Goal: Task Accomplishment & Management: Manage account settings

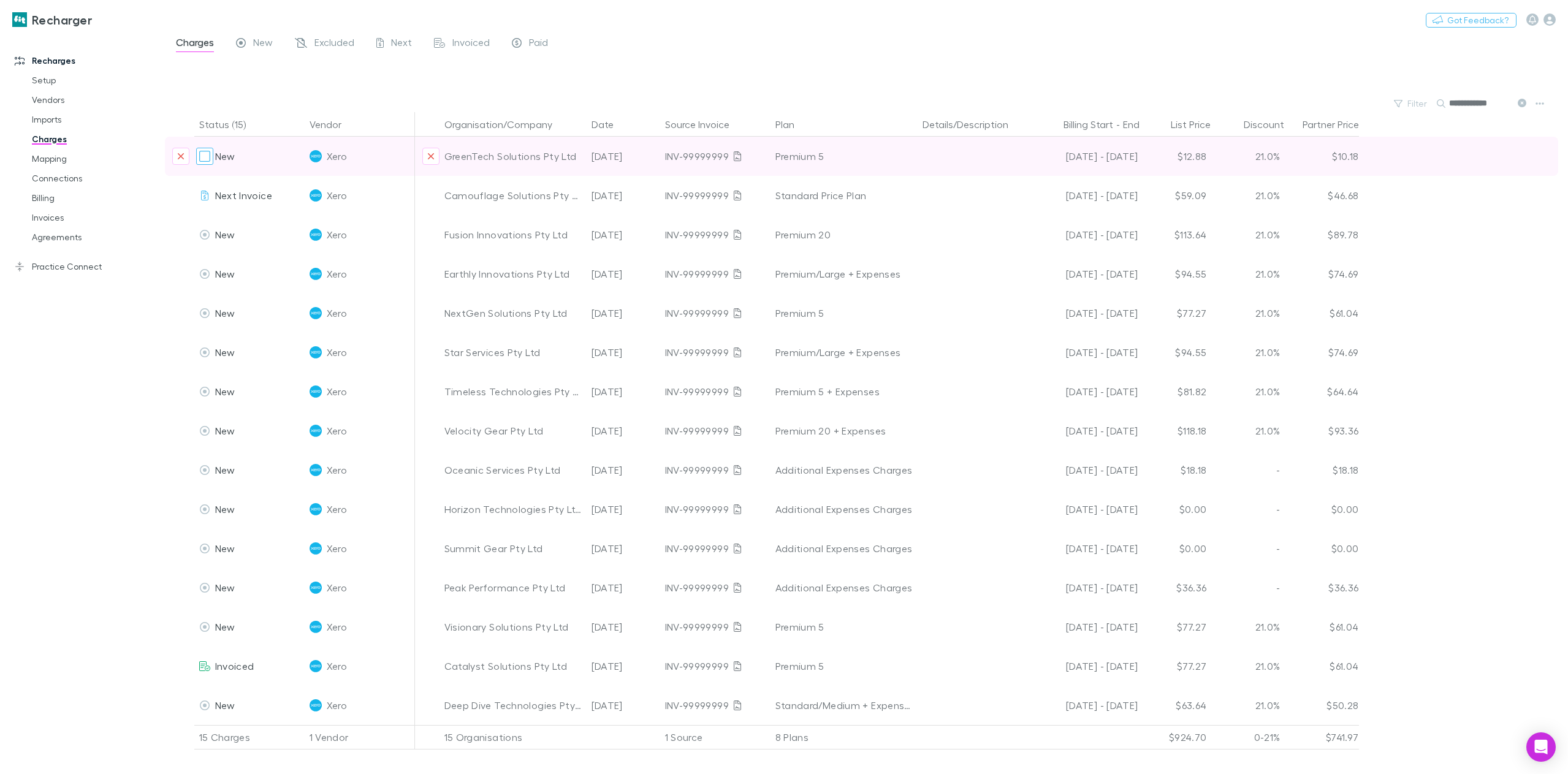
click at [197, 157] on div at bounding box center [205, 156] width 17 height 17
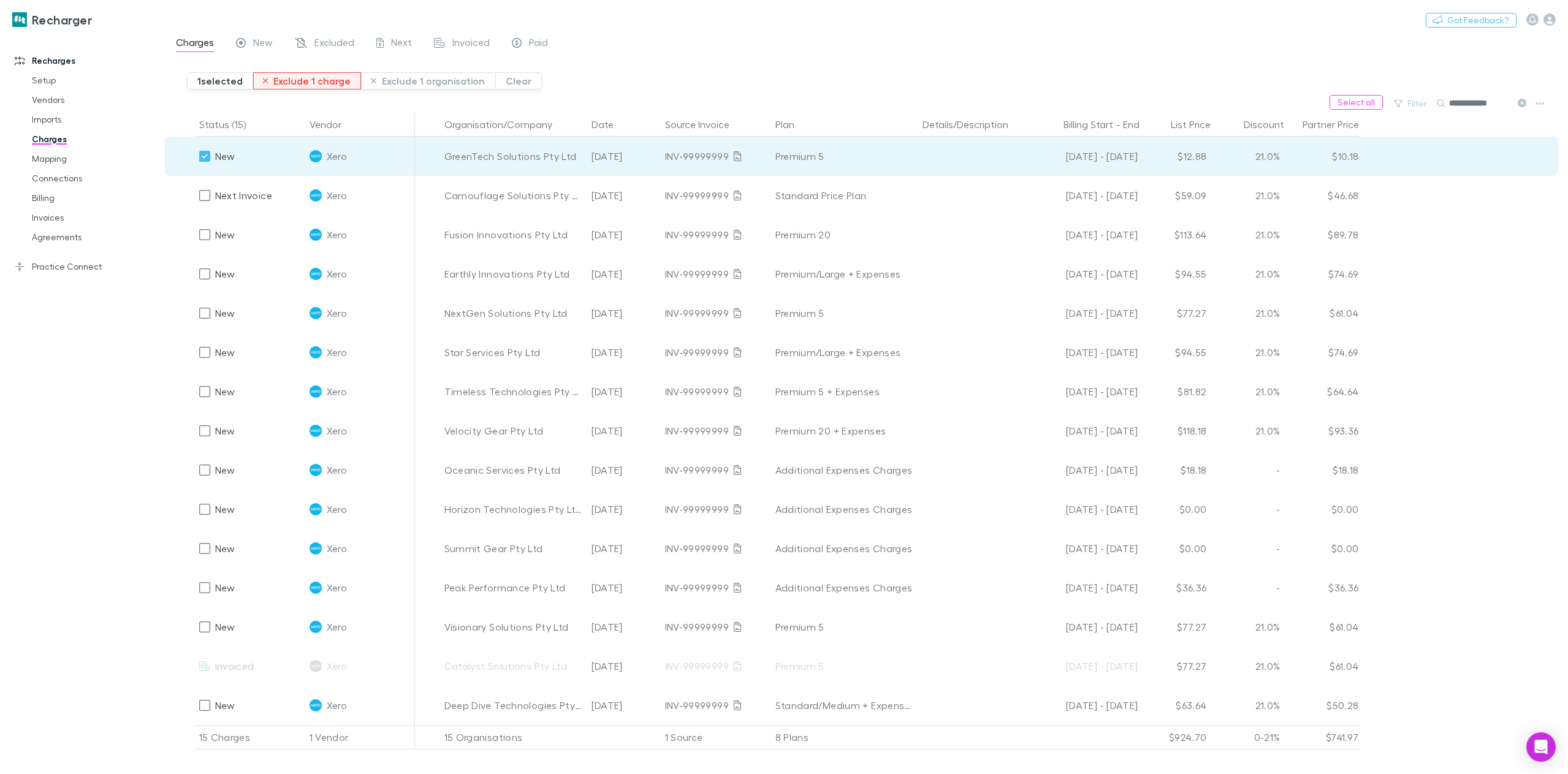
click at [299, 80] on button "Exclude 1 charge" at bounding box center [307, 81] width 108 height 17
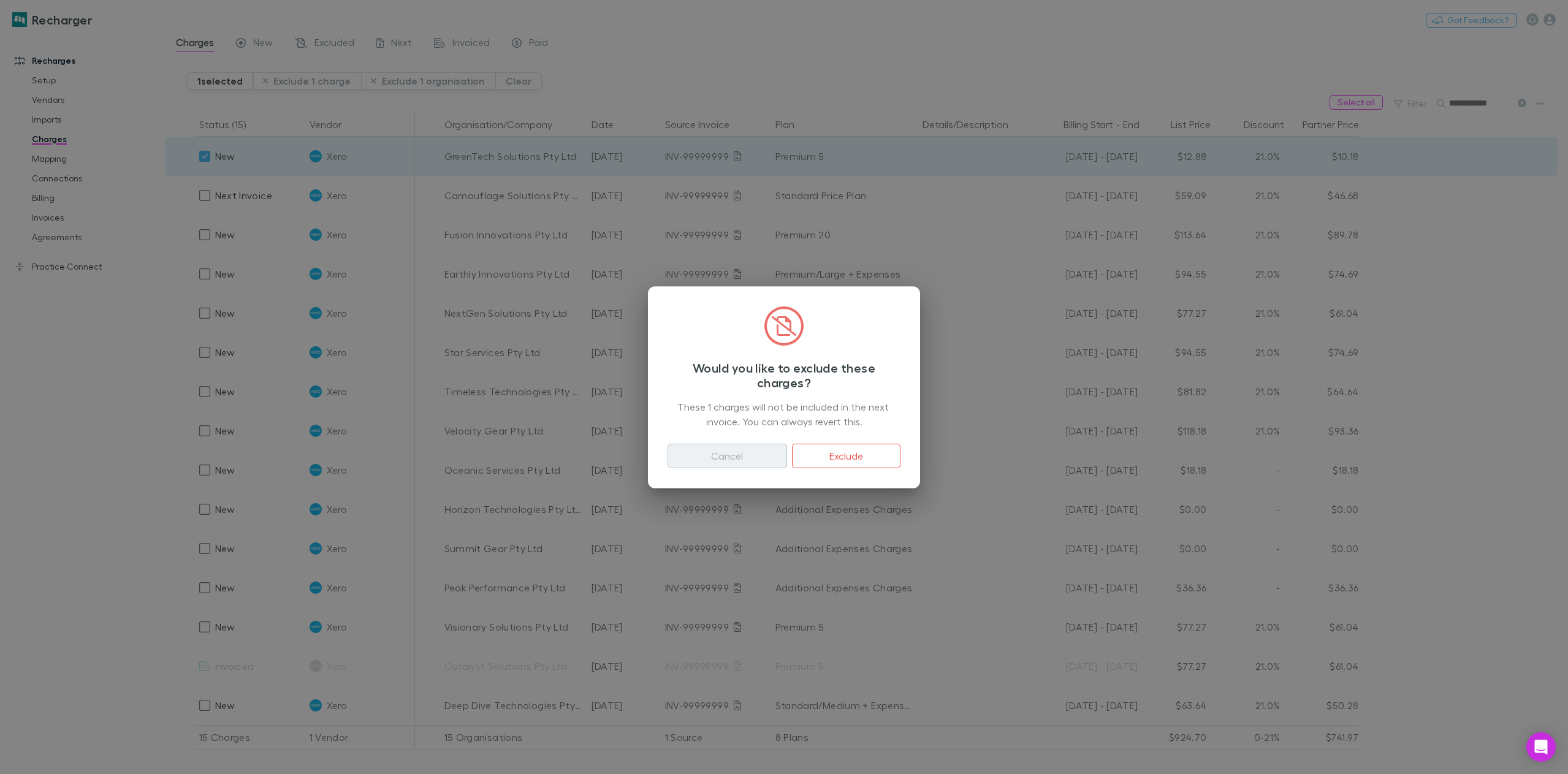
click at [712, 457] on button "Cancel" at bounding box center [727, 456] width 120 height 25
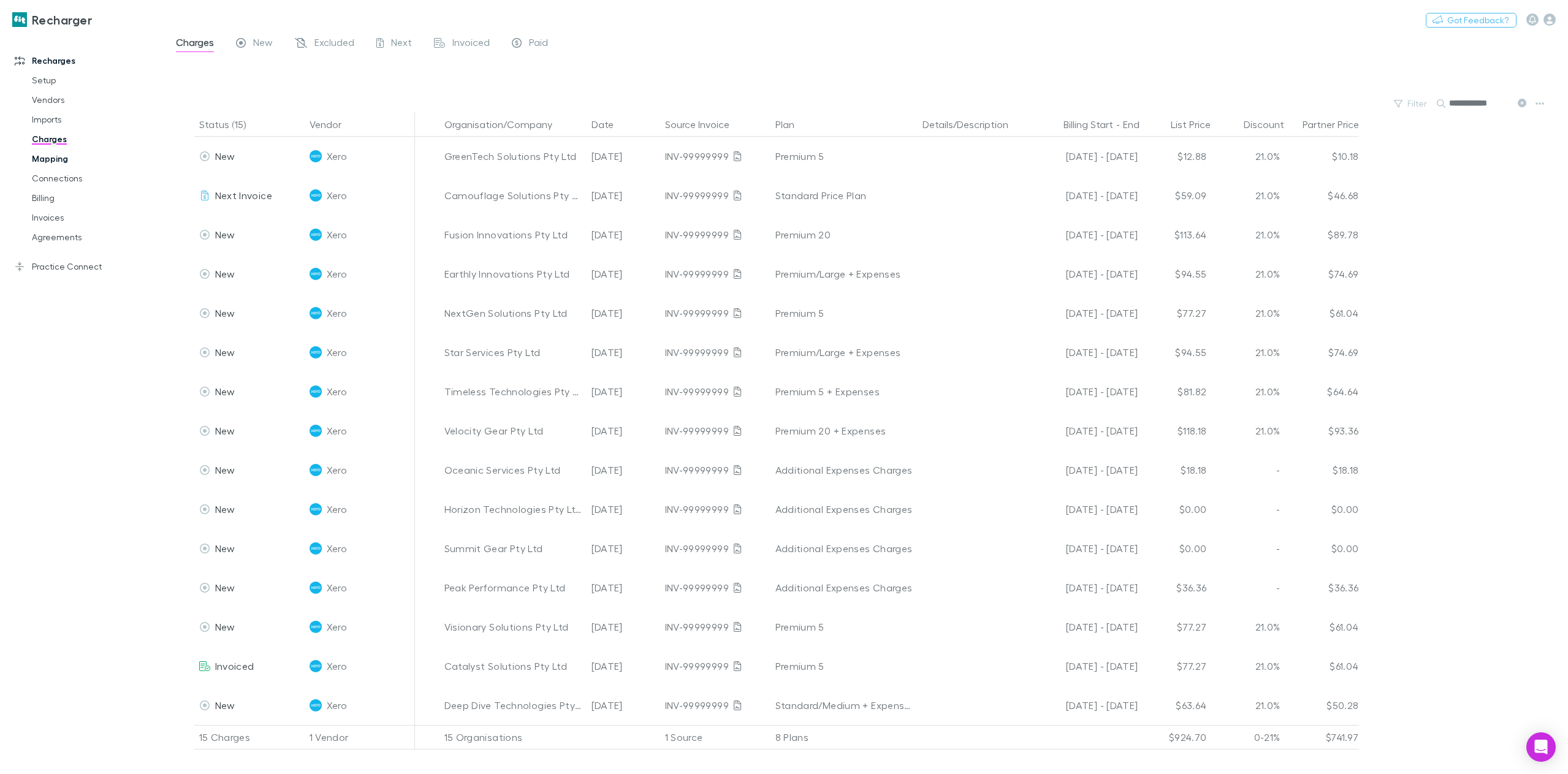
click at [71, 157] on link "Mapping" at bounding box center [95, 158] width 152 height 19
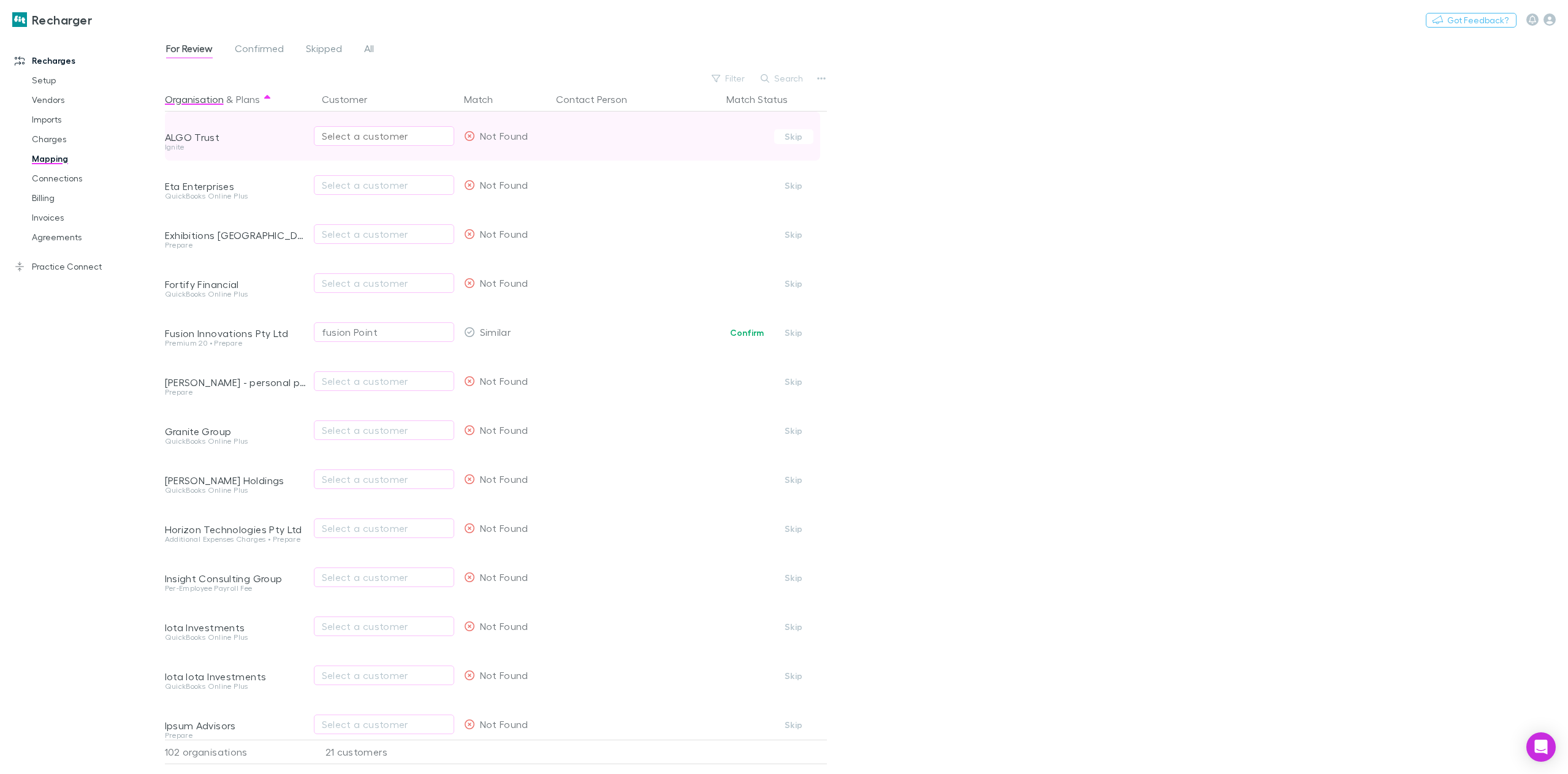
click at [367, 132] on div "Select a customer" at bounding box center [384, 135] width 125 height 14
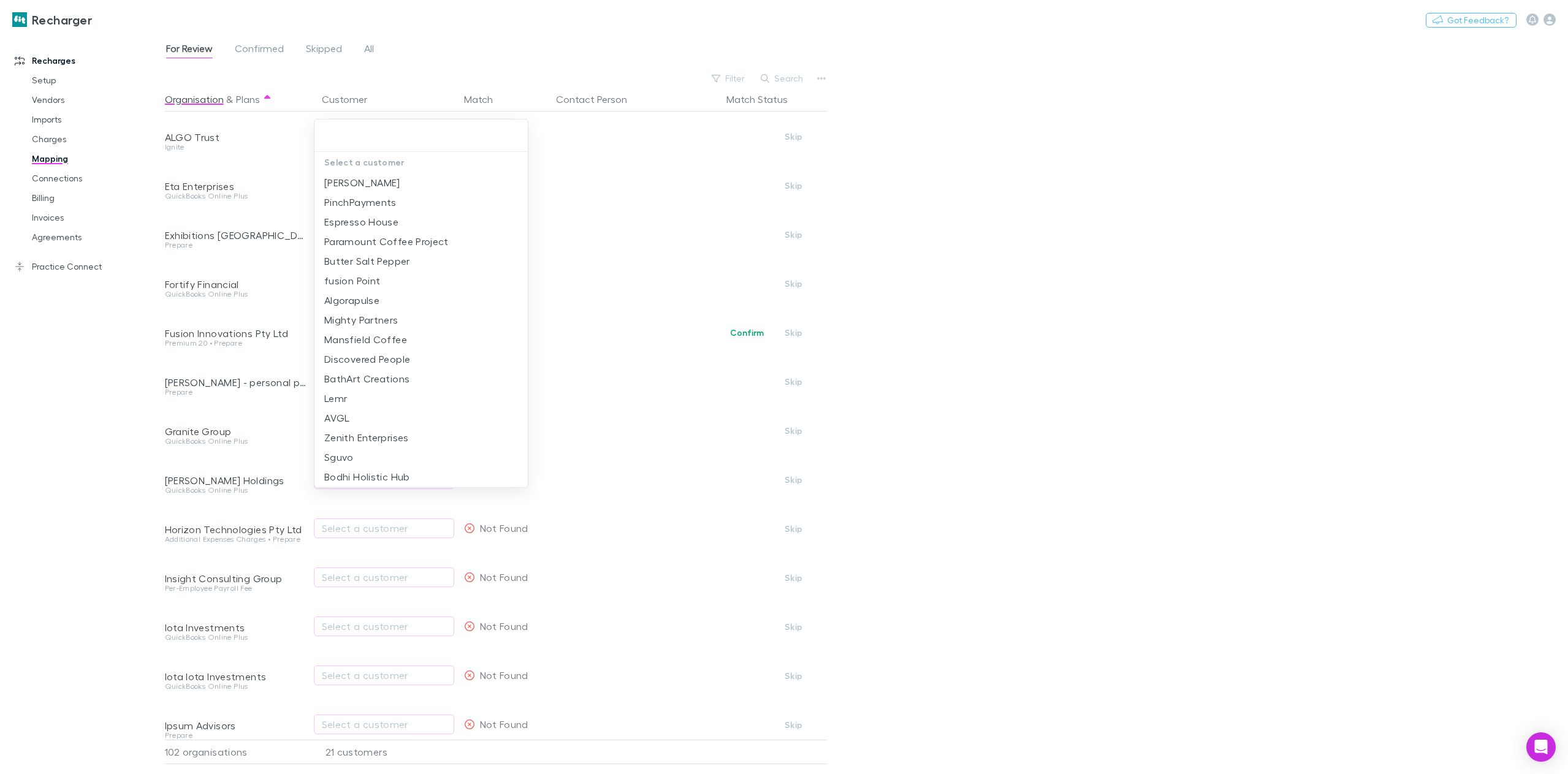
click at [115, 398] on div at bounding box center [784, 387] width 1568 height 774
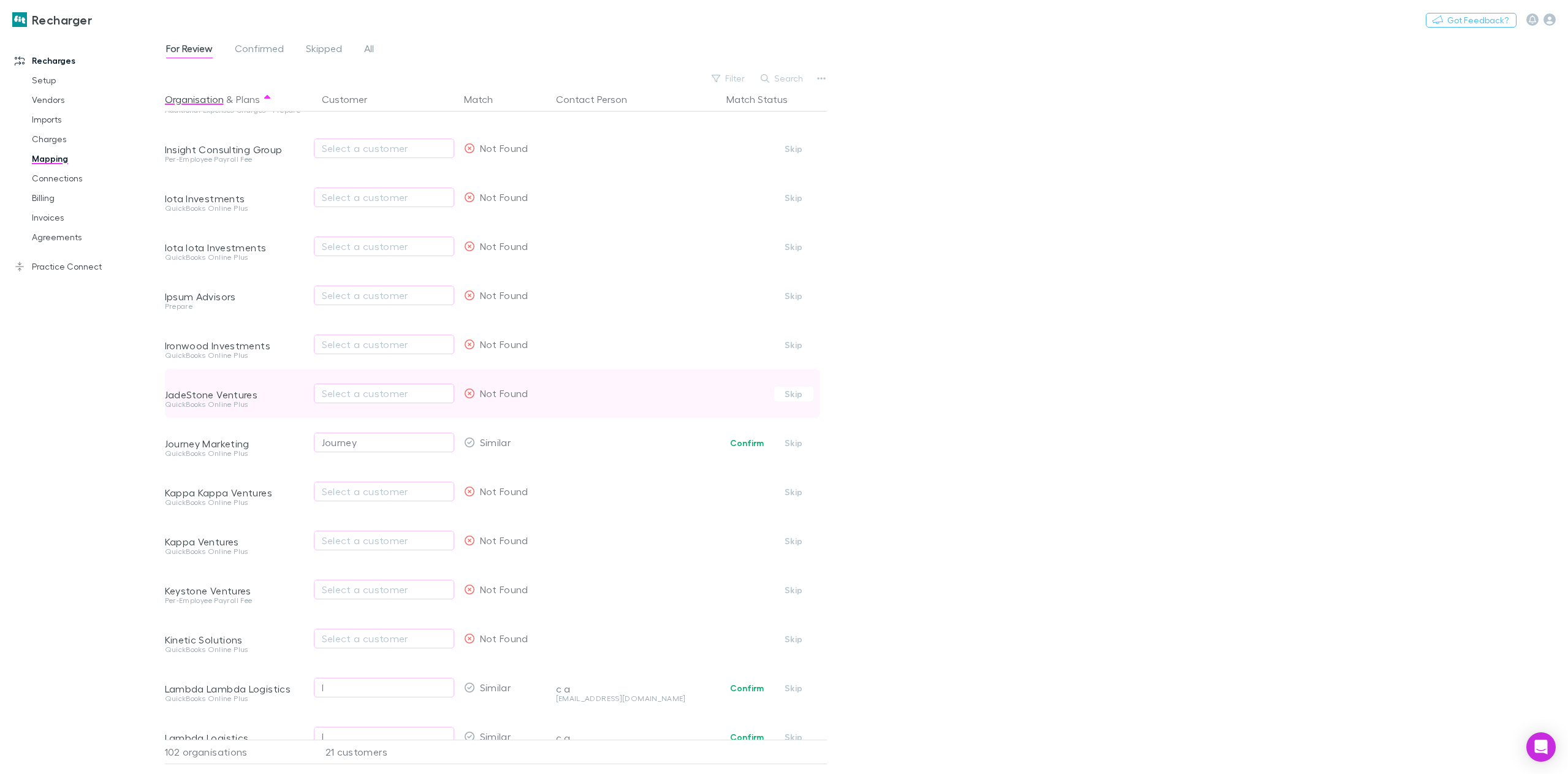
scroll to position [797, 0]
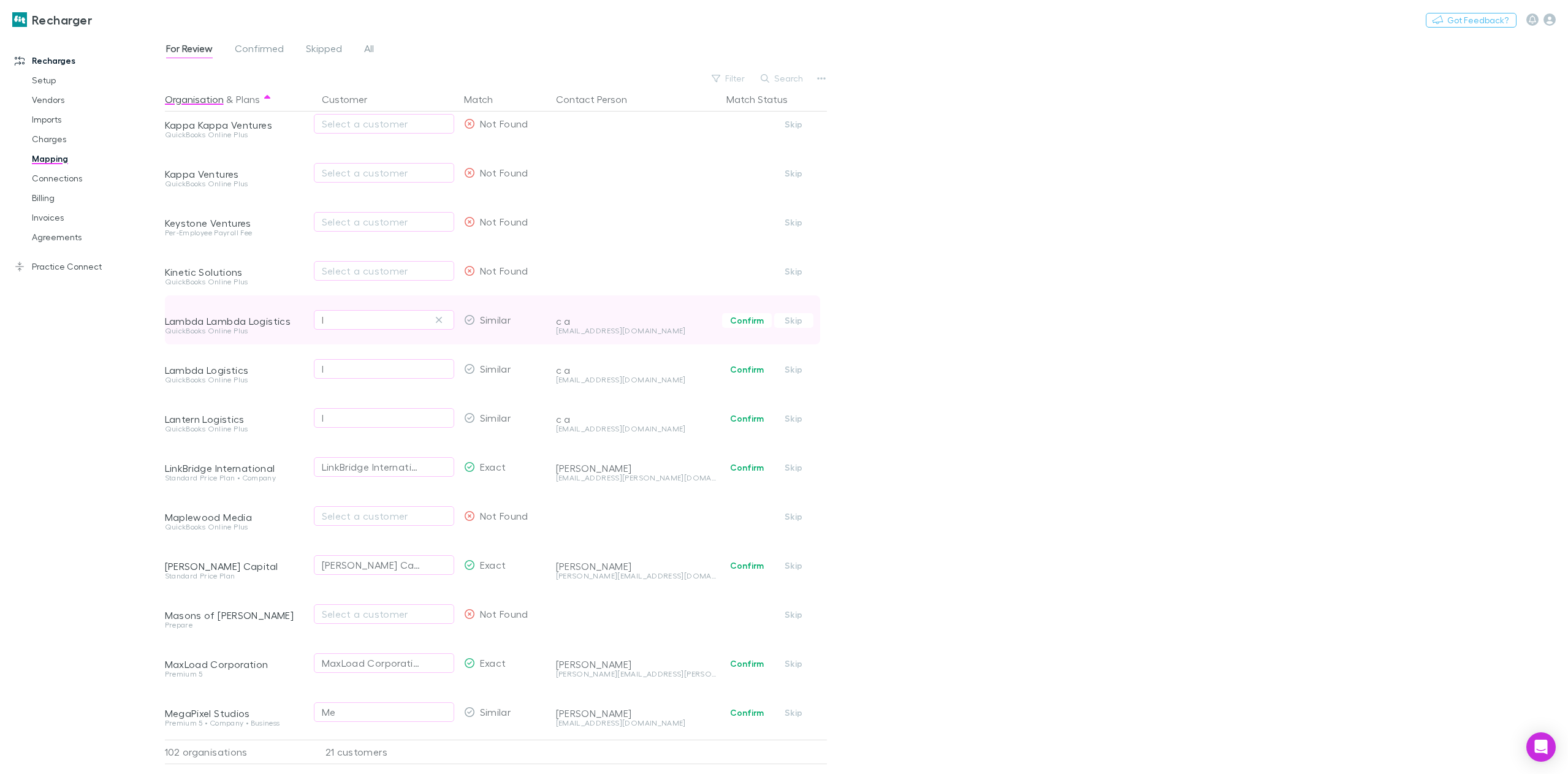
click at [343, 316] on div "l" at bounding box center [384, 319] width 125 height 14
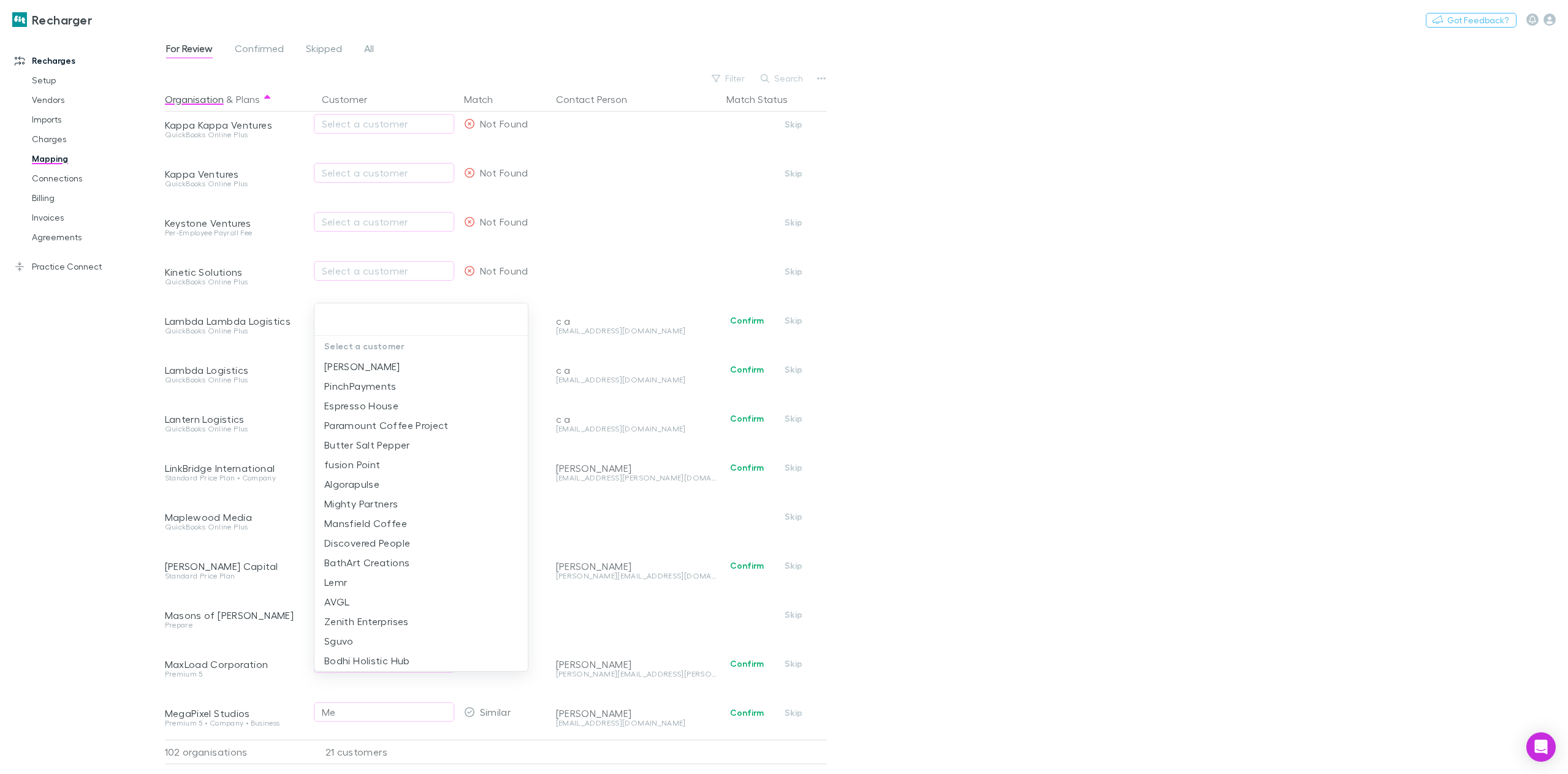
click at [125, 441] on div at bounding box center [784, 387] width 1568 height 774
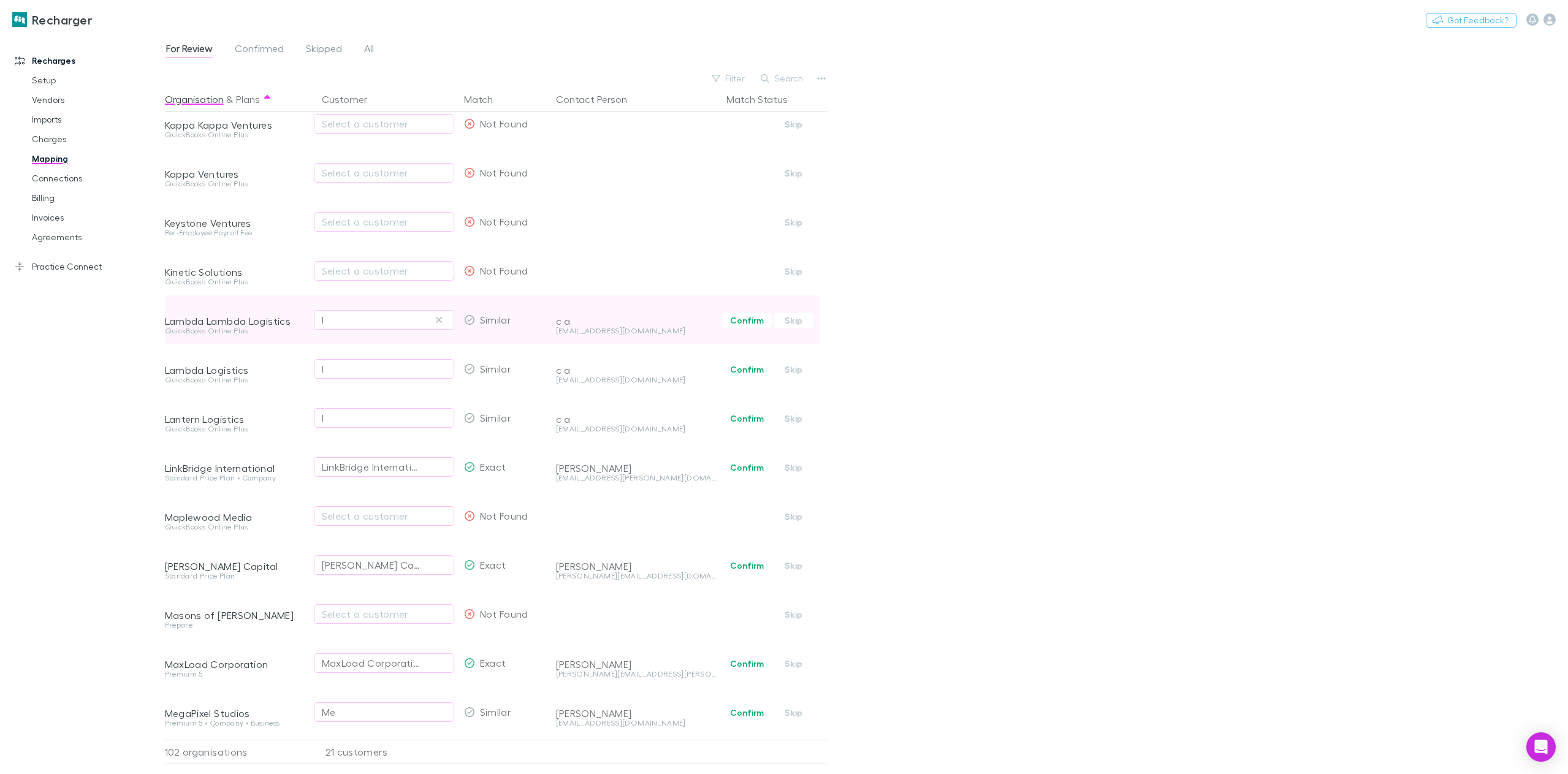
click at [363, 313] on div "l" at bounding box center [384, 319] width 125 height 14
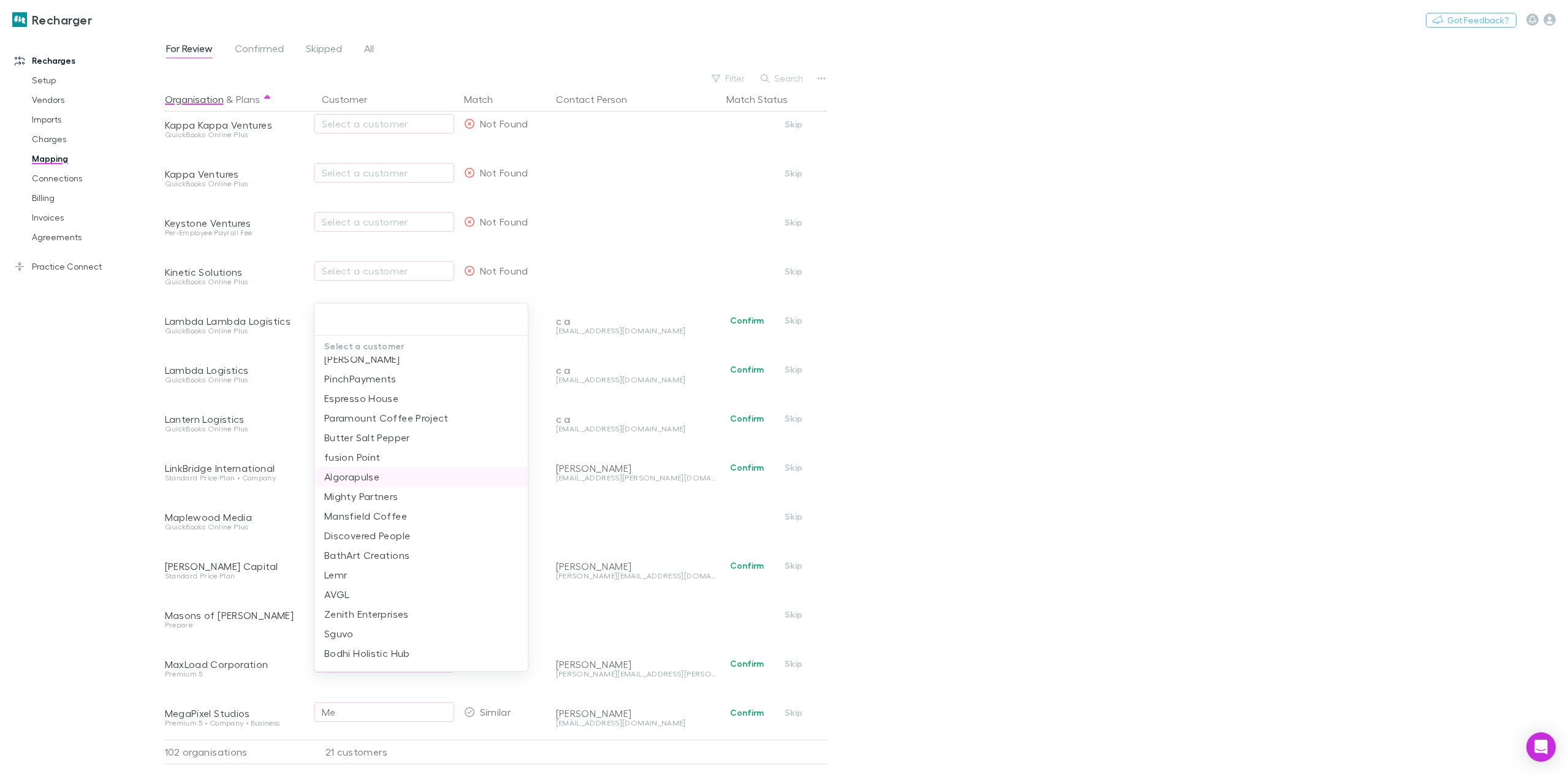
scroll to position [0, 0]
click at [99, 387] on div at bounding box center [784, 387] width 1568 height 774
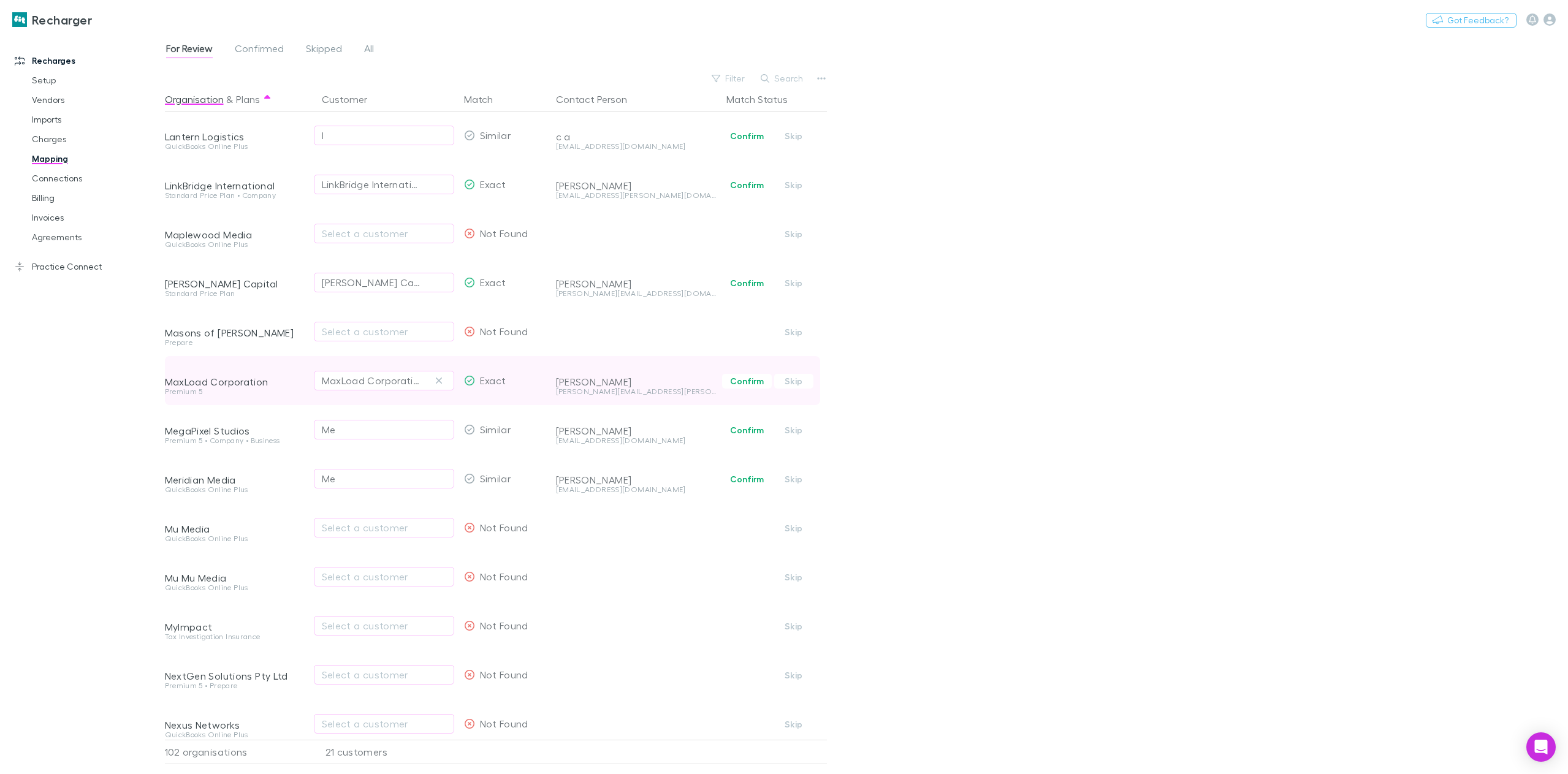
scroll to position [1104, 0]
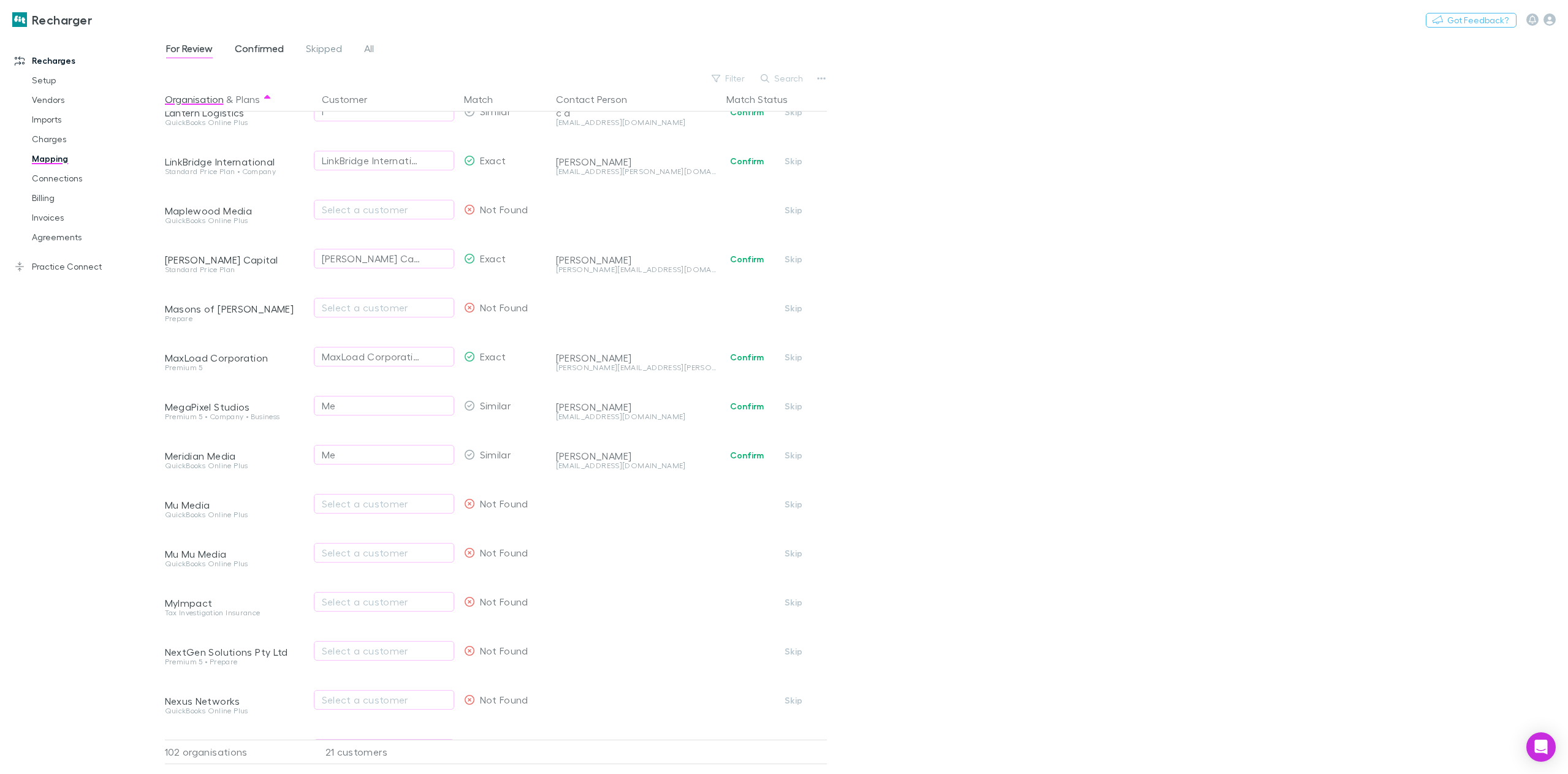
click at [271, 49] on span "Confirmed" at bounding box center [259, 50] width 49 height 16
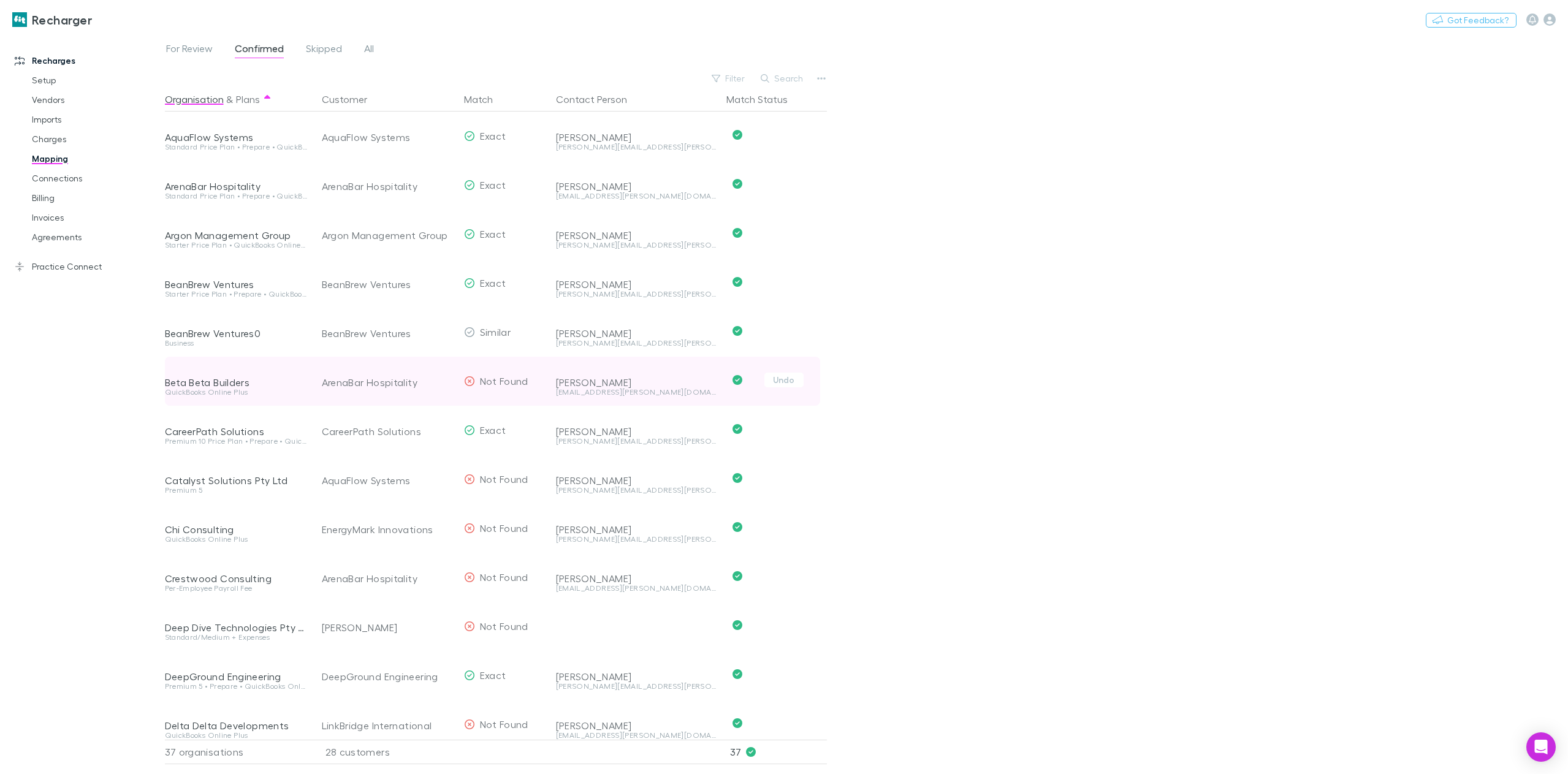
click at [393, 386] on div "ArenaBar Hospitality" at bounding box center [388, 382] width 132 height 49
click at [801, 384] on button "Undo" at bounding box center [784, 379] width 39 height 14
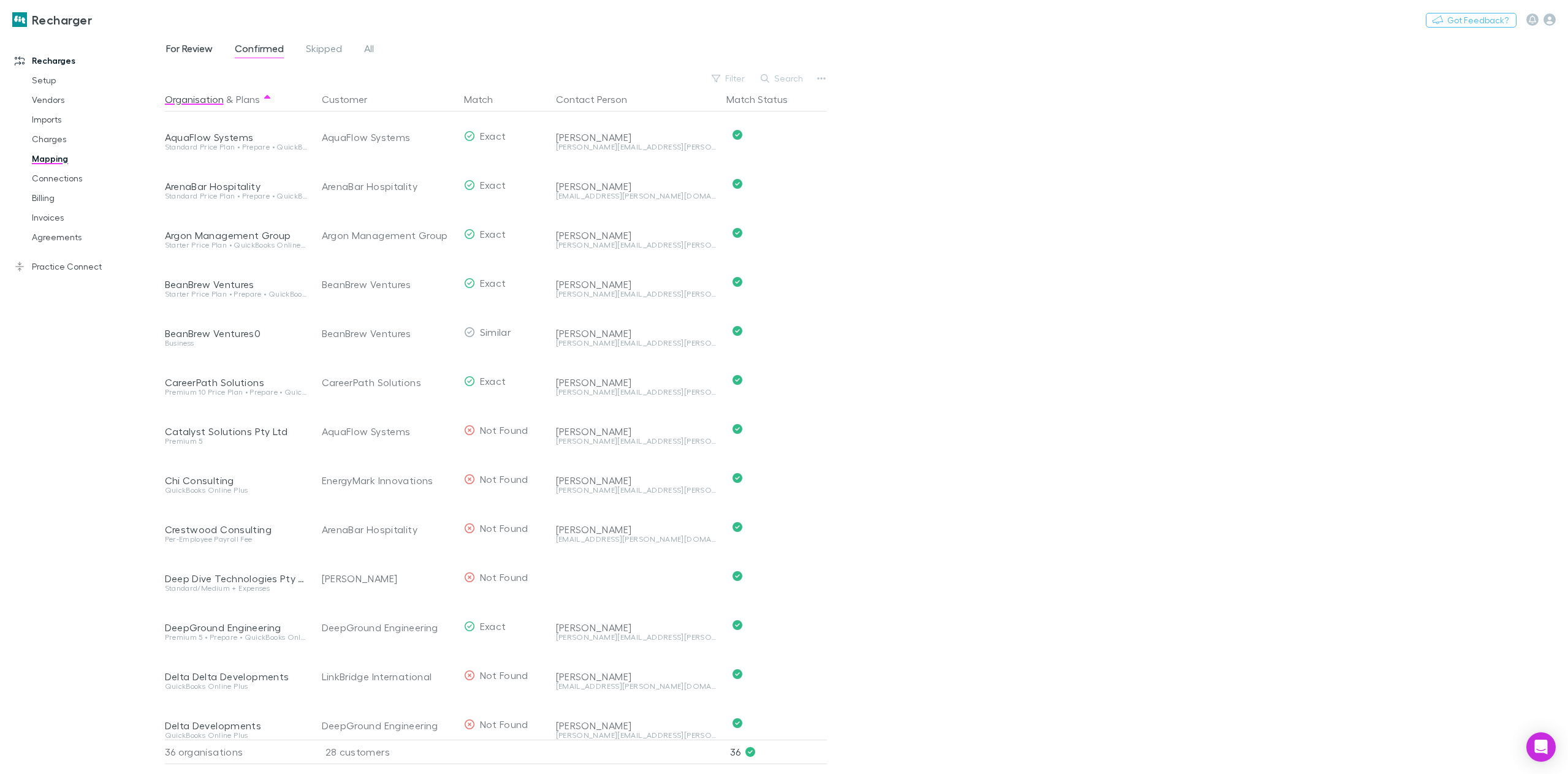
click at [196, 45] on span "For Review" at bounding box center [189, 50] width 47 height 16
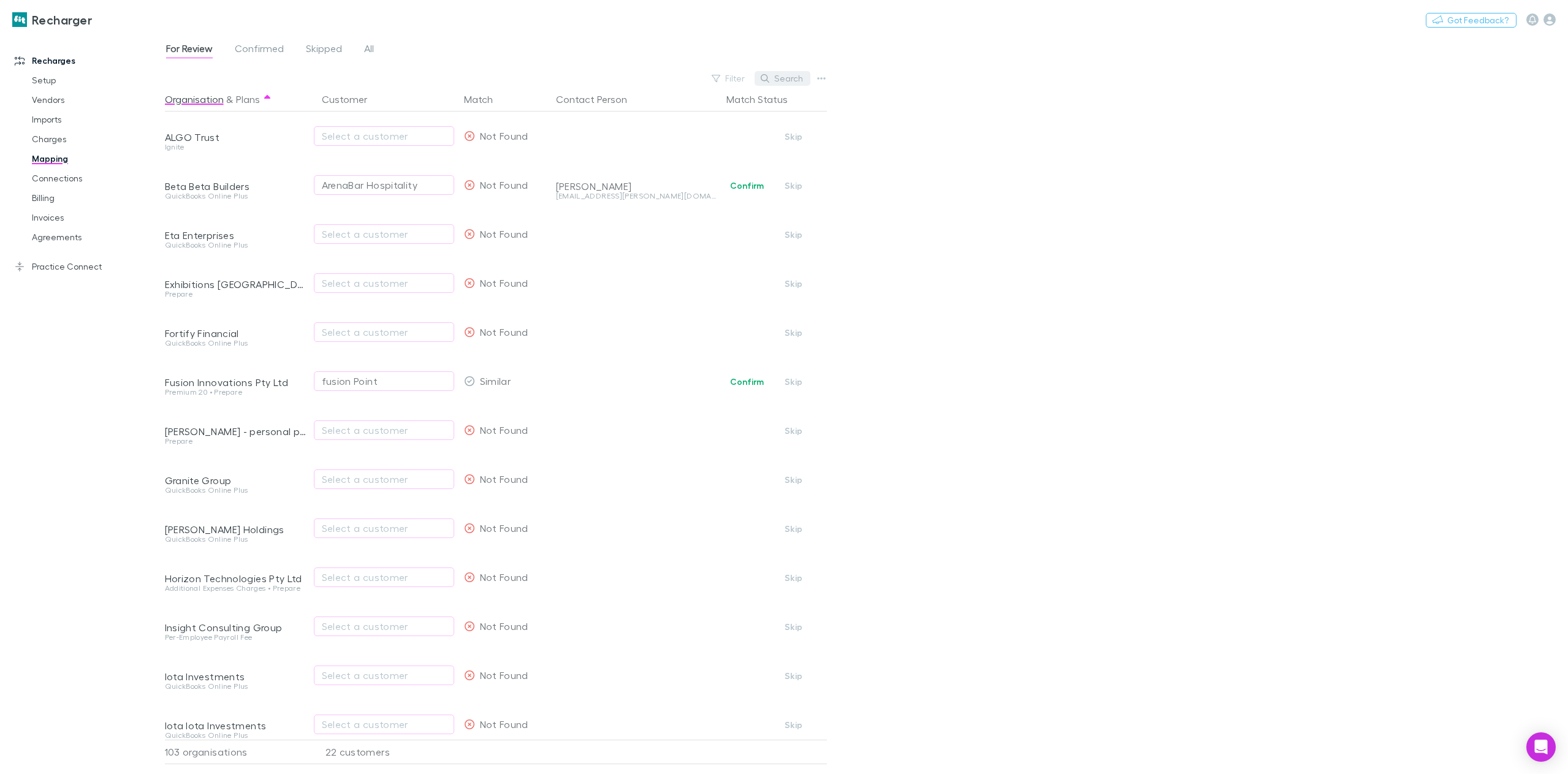
click at [772, 79] on button "Search" at bounding box center [783, 78] width 56 height 14
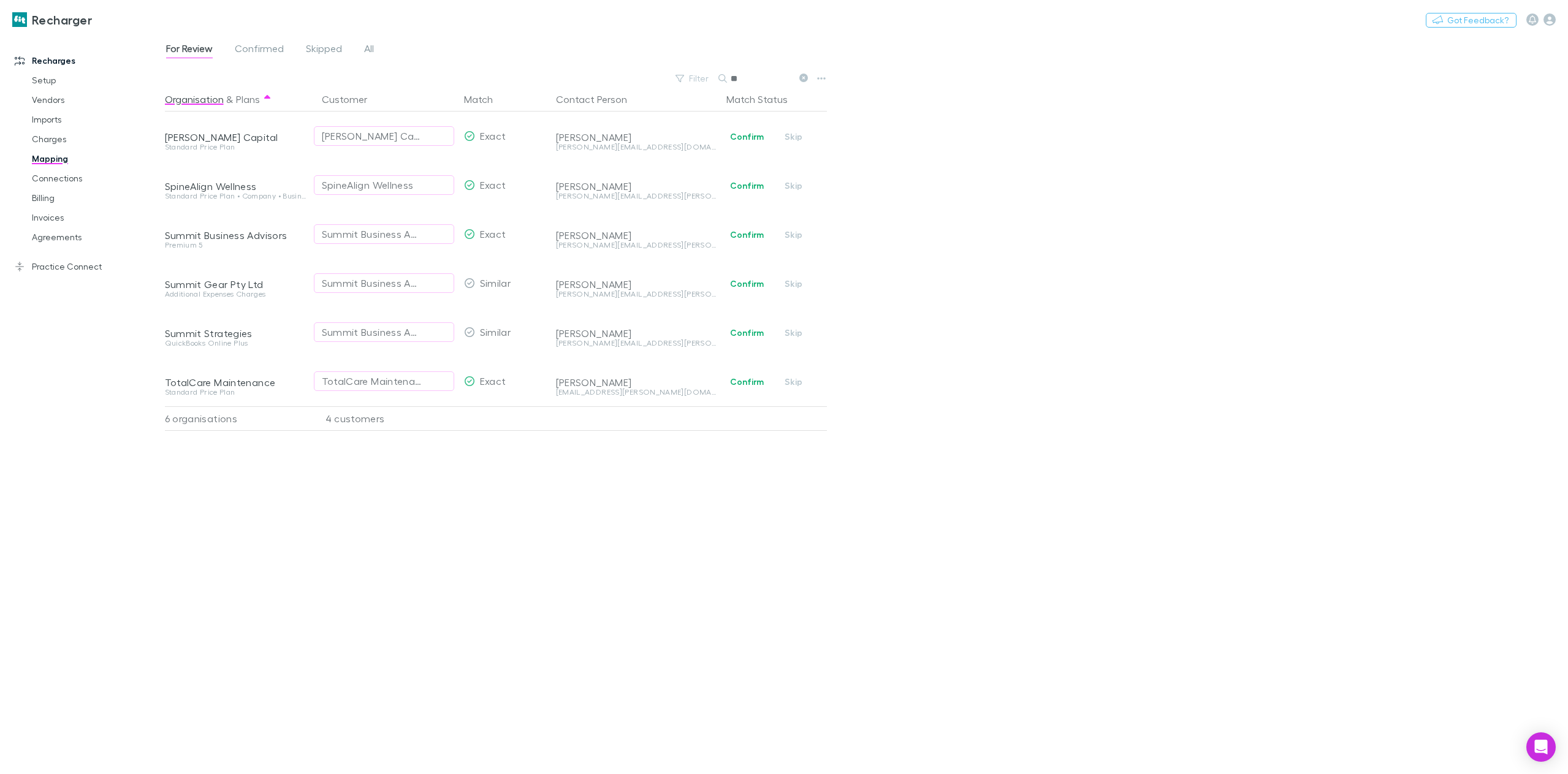
type input "*"
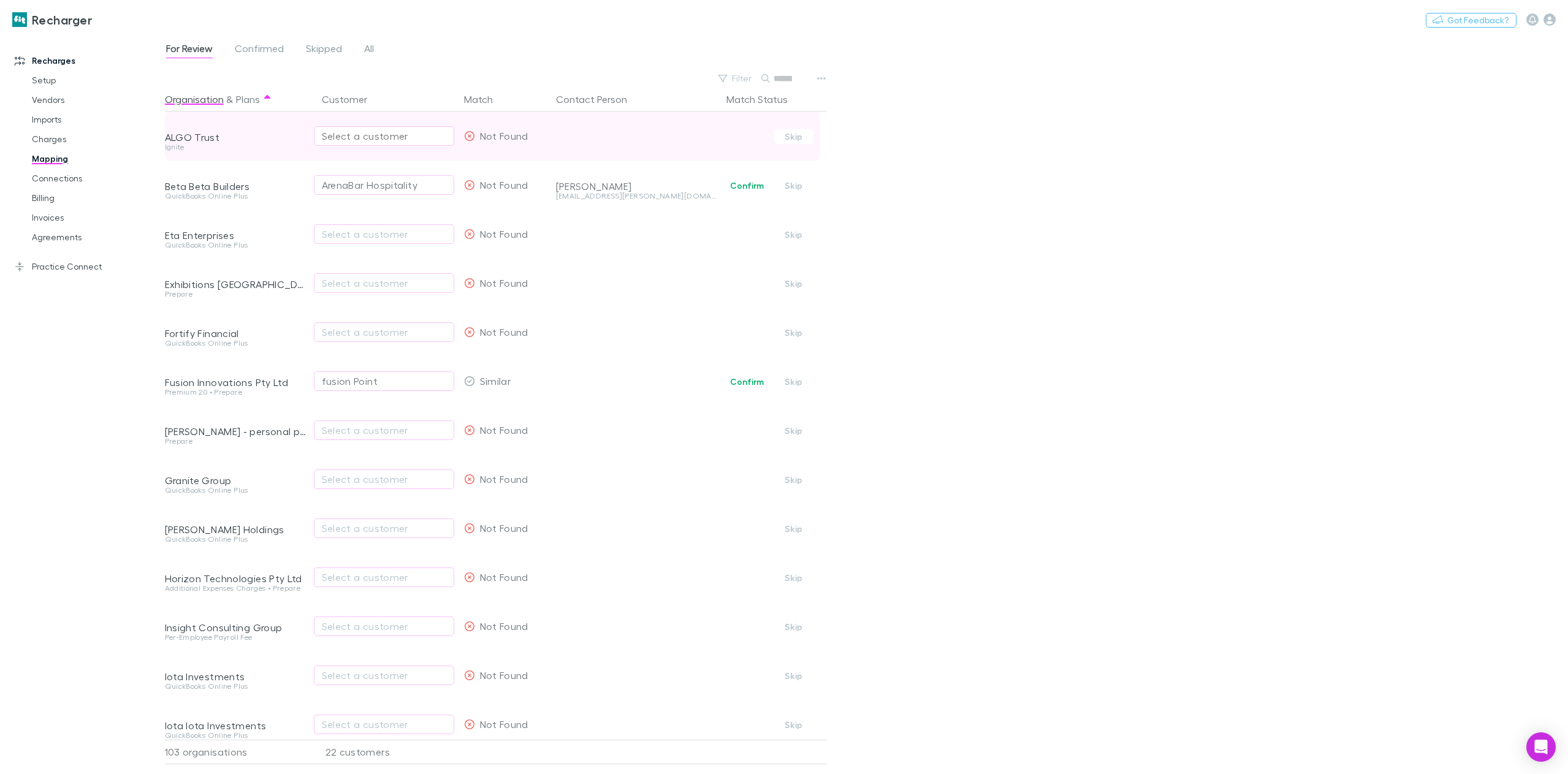
click at [415, 139] on div "Select a customer" at bounding box center [384, 135] width 125 height 14
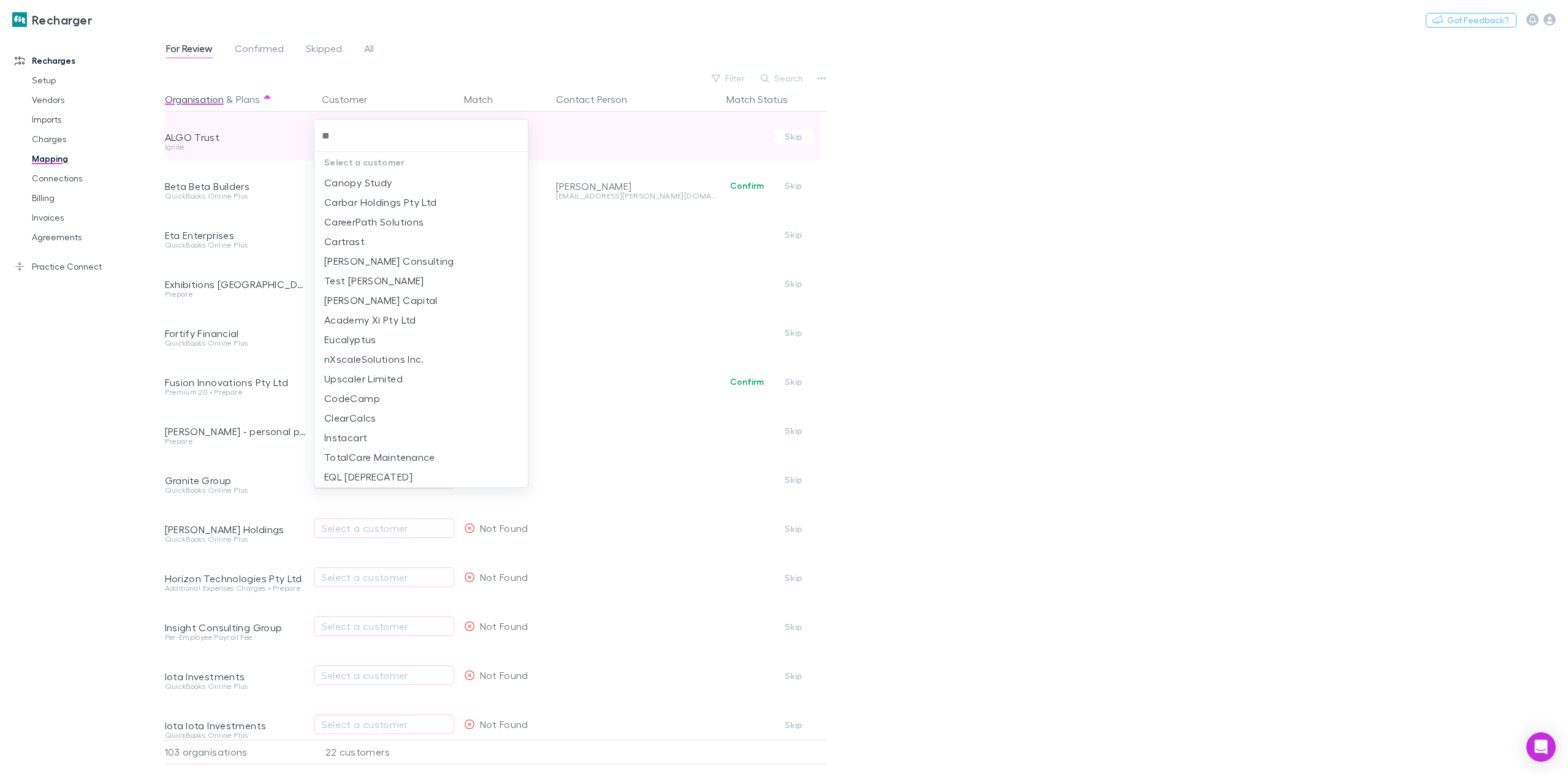
type input "*"
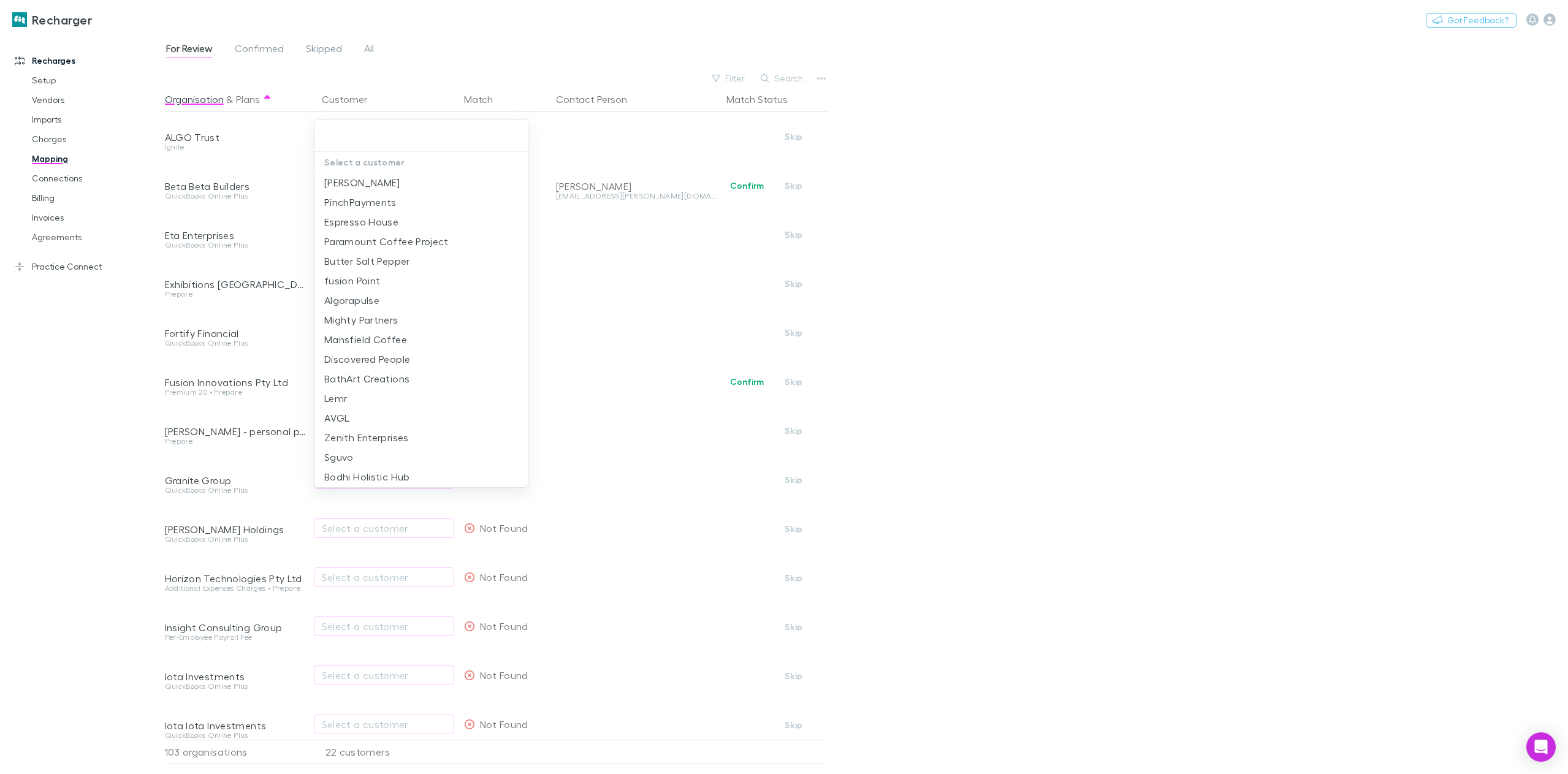
click at [82, 445] on div at bounding box center [784, 387] width 1568 height 774
